Goal: Register for event/course

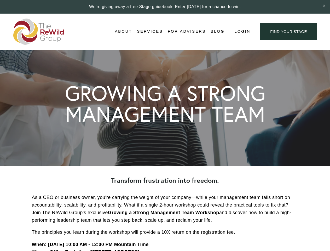
scroll to position [1445, 0]
